Goal: Task Accomplishment & Management: Use online tool/utility

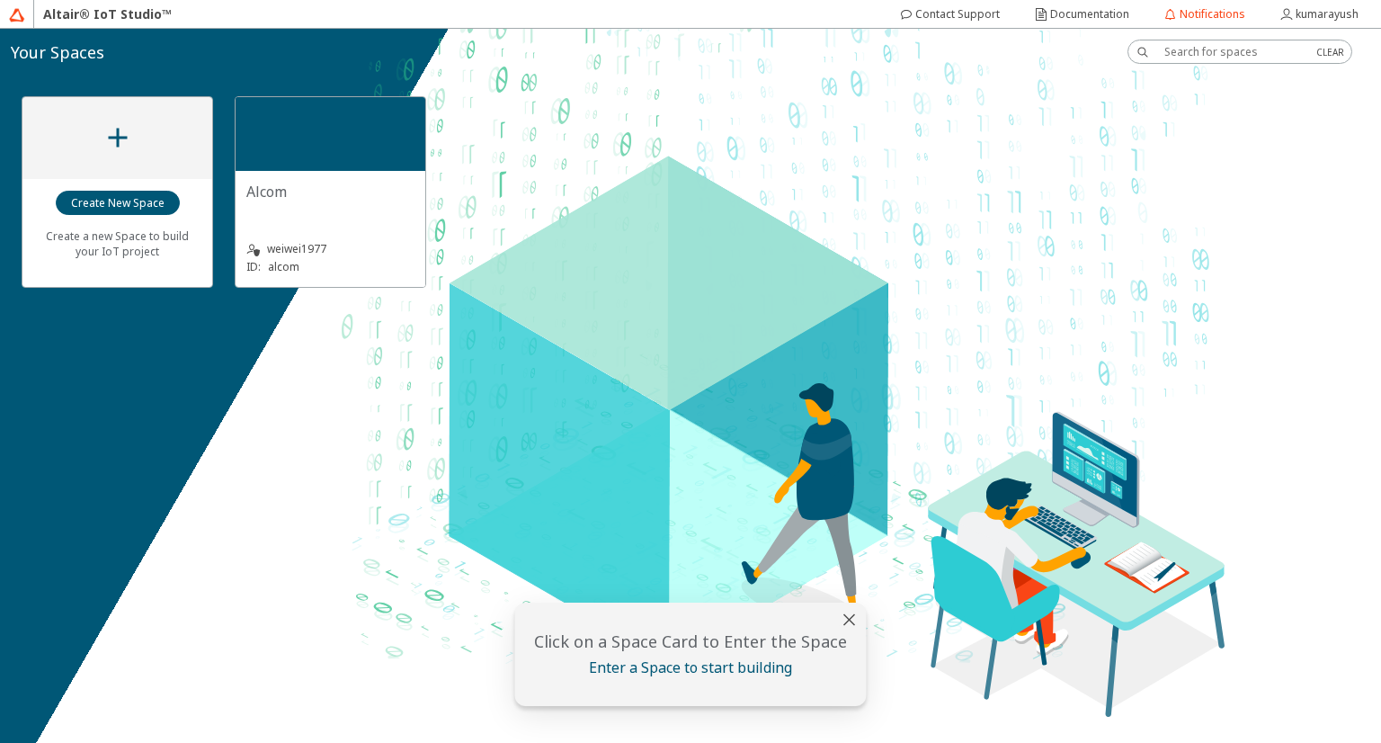
click at [351, 202] on div "Alcom" at bounding box center [330, 200] width 168 height 36
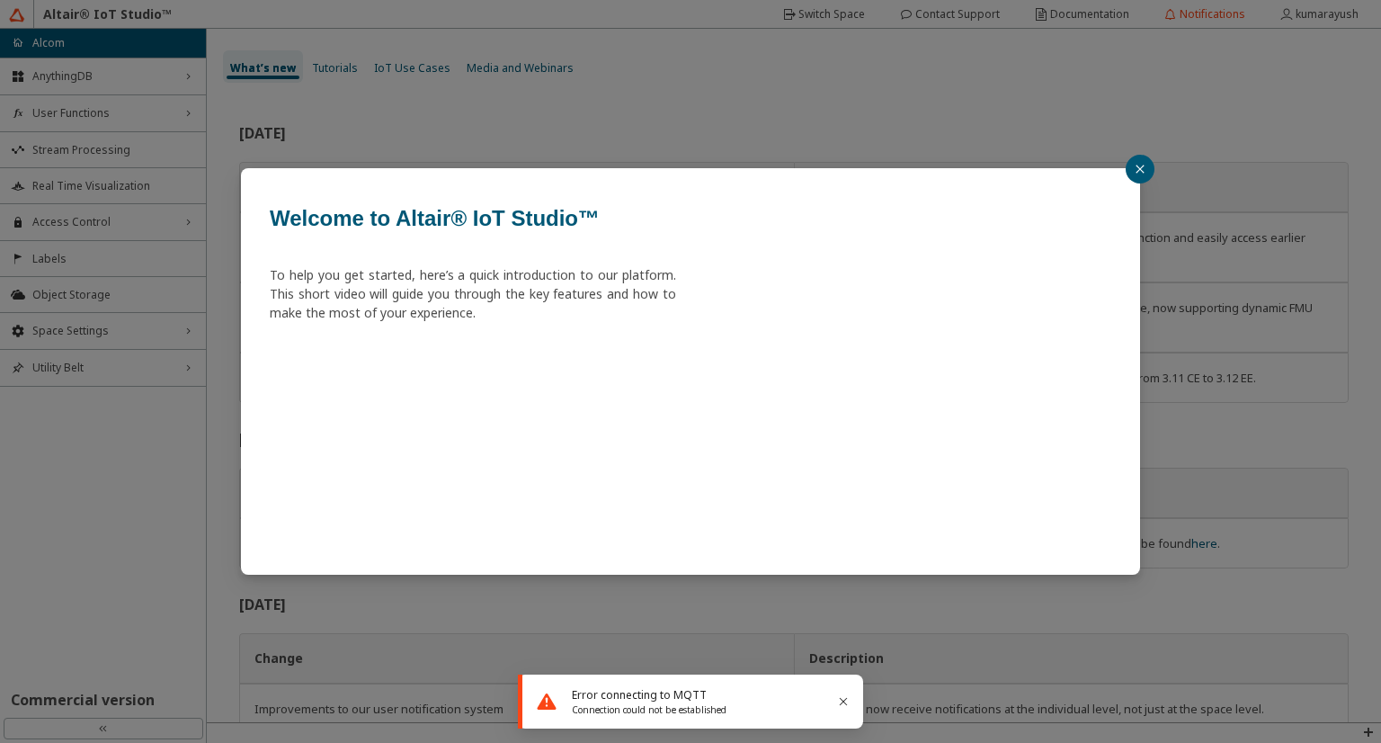
click at [1138, 166] on icon "close" at bounding box center [1140, 169] width 8 height 8
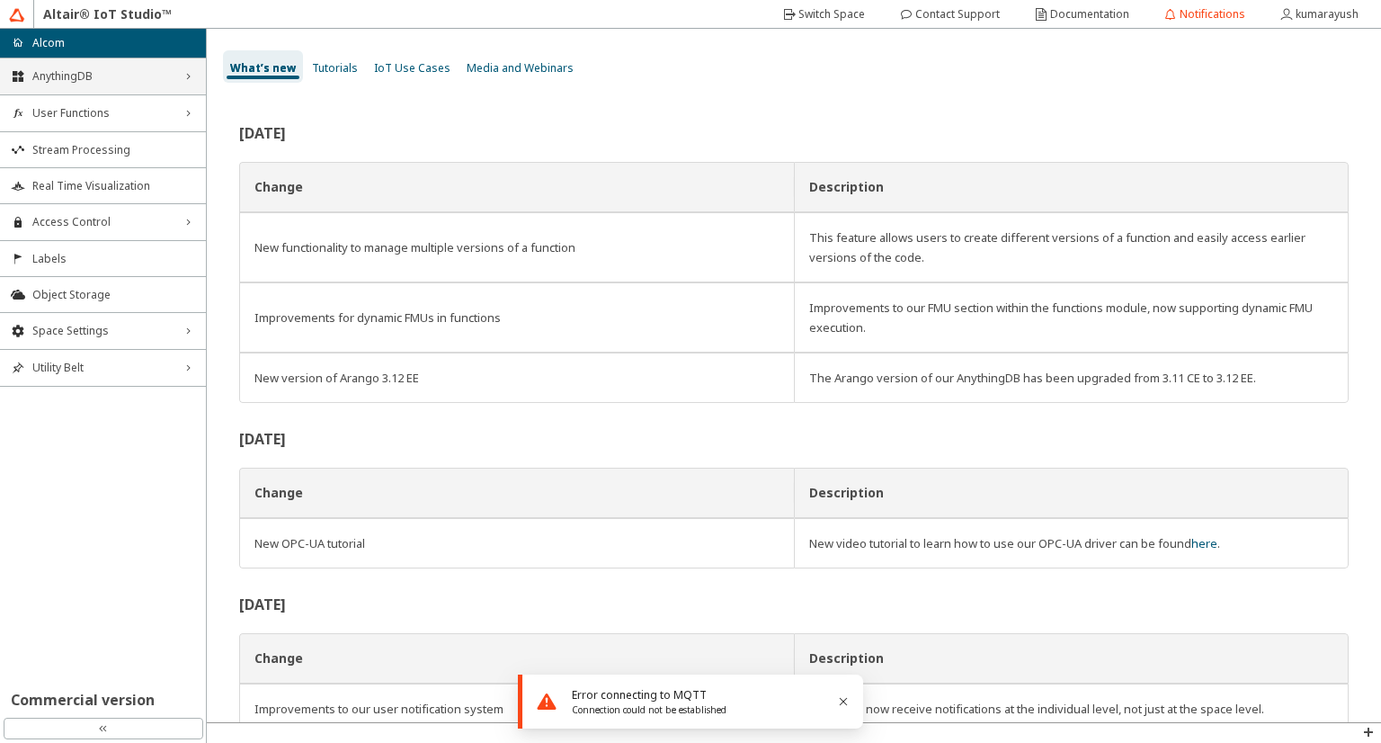
click at [122, 77] on span "AnythingDB" at bounding box center [102, 76] width 141 height 14
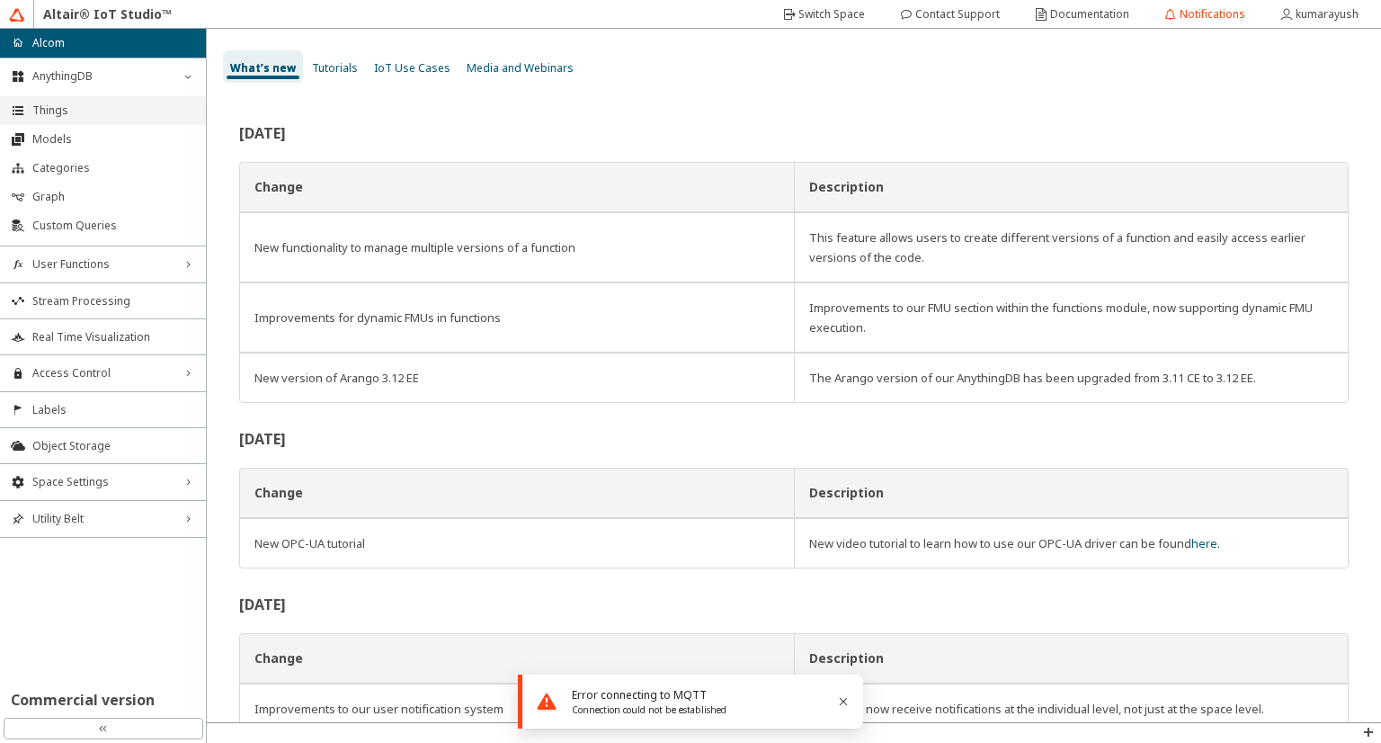
click at [111, 109] on span "Things" at bounding box center [113, 110] width 163 height 14
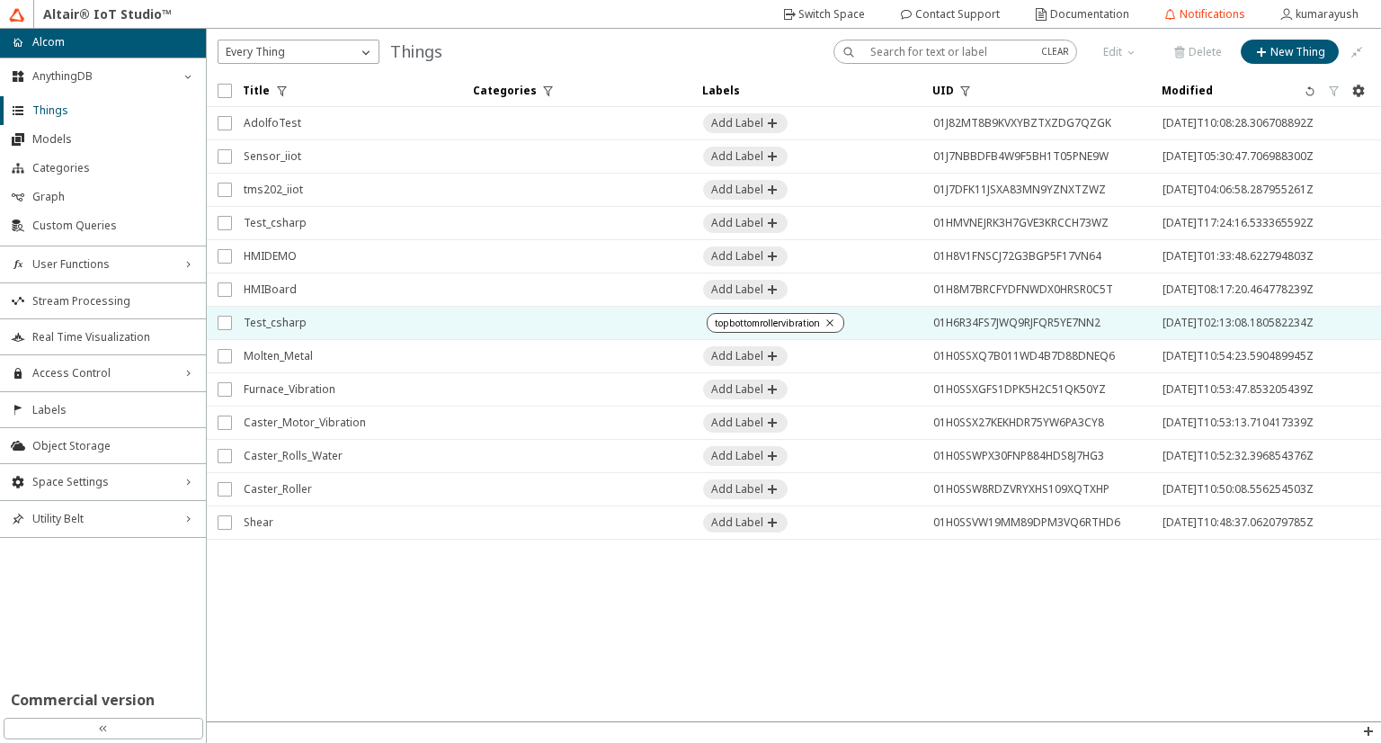
click at [331, 315] on span "Test_csharp" at bounding box center [347, 323] width 207 height 32
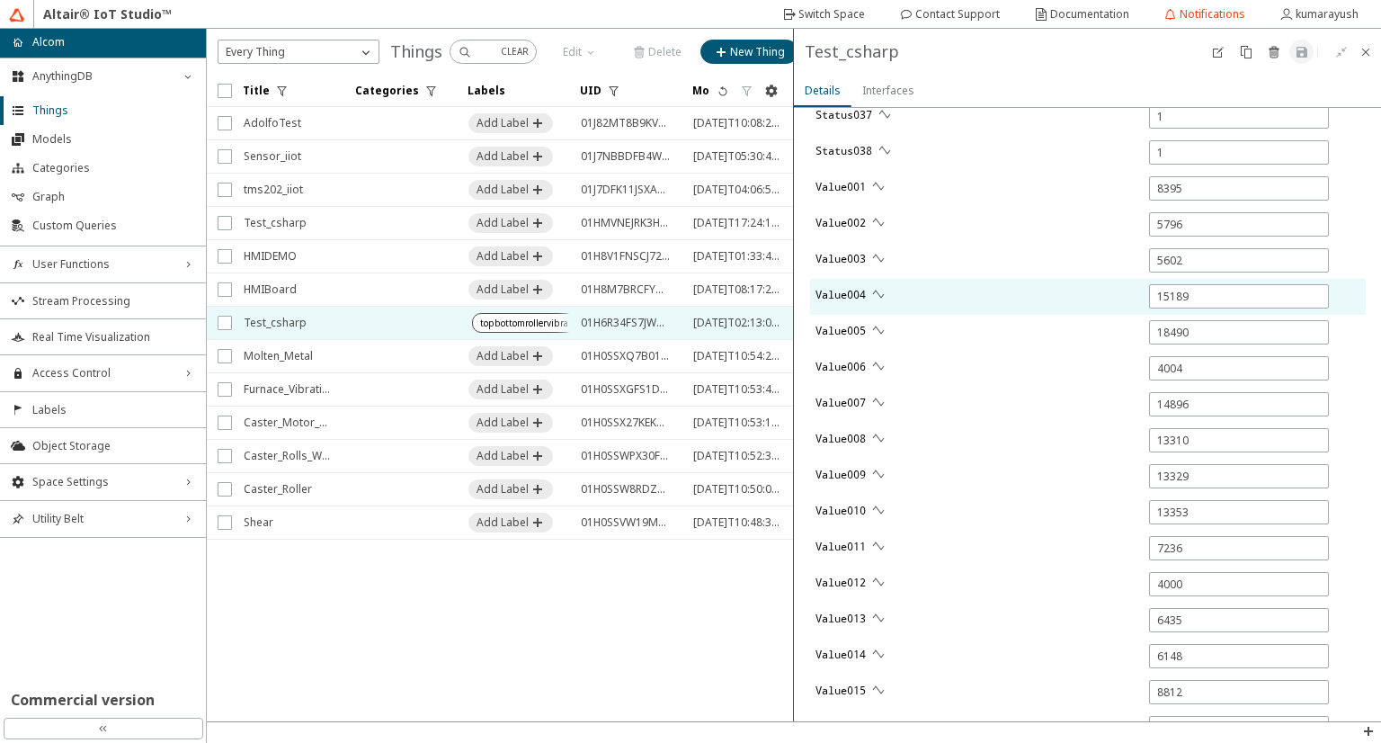
scroll to position [2068, 0]
